Goal: Navigation & Orientation: Find specific page/section

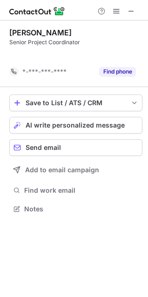
scroll to position [188, 148]
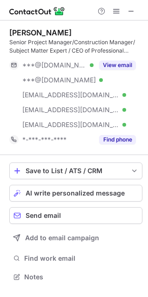
scroll to position [271, 148]
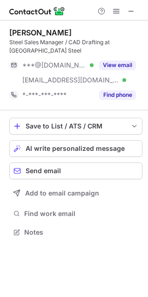
scroll to position [226, 148]
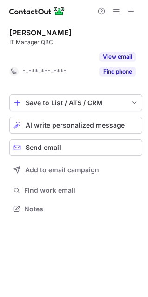
scroll to position [188, 148]
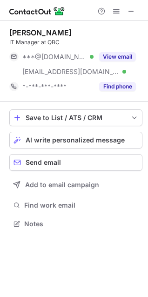
scroll to position [218, 148]
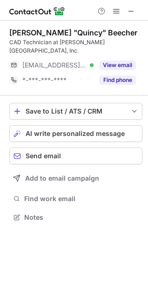
scroll to position [203, 148]
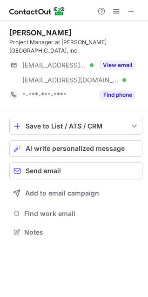
scroll to position [218, 148]
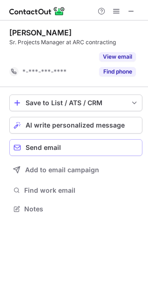
scroll to position [188, 148]
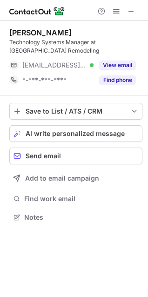
scroll to position [211, 148]
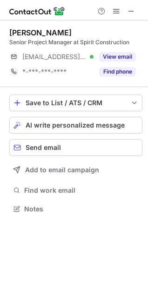
scroll to position [203, 148]
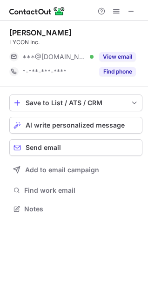
scroll to position [203, 148]
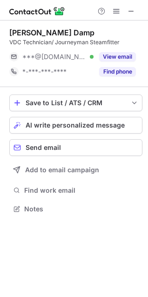
scroll to position [203, 148]
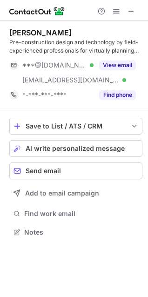
scroll to position [226, 148]
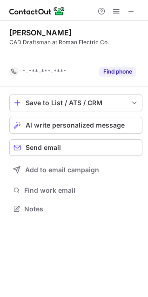
scroll to position [188, 148]
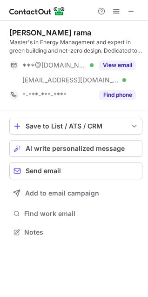
scroll to position [226, 148]
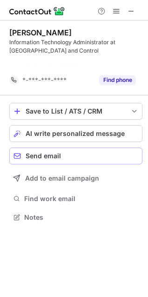
scroll to position [196, 148]
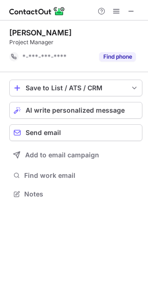
scroll to position [188, 148]
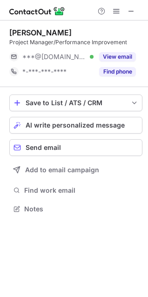
scroll to position [203, 148]
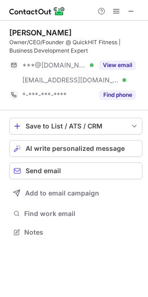
scroll to position [226, 148]
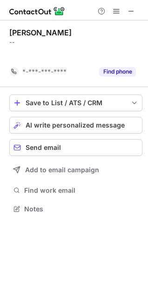
scroll to position [188, 148]
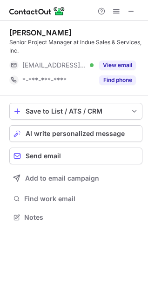
scroll to position [211, 148]
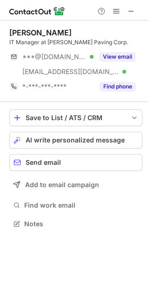
scroll to position [218, 148]
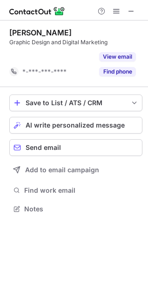
scroll to position [188, 148]
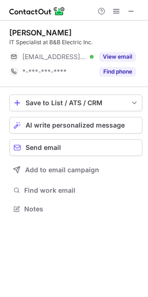
scroll to position [203, 148]
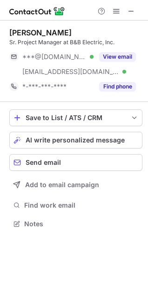
scroll to position [218, 148]
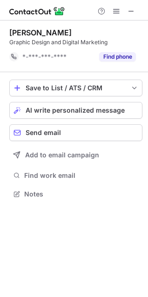
scroll to position [188, 148]
